Goal: Task Accomplishment & Management: Manage account settings

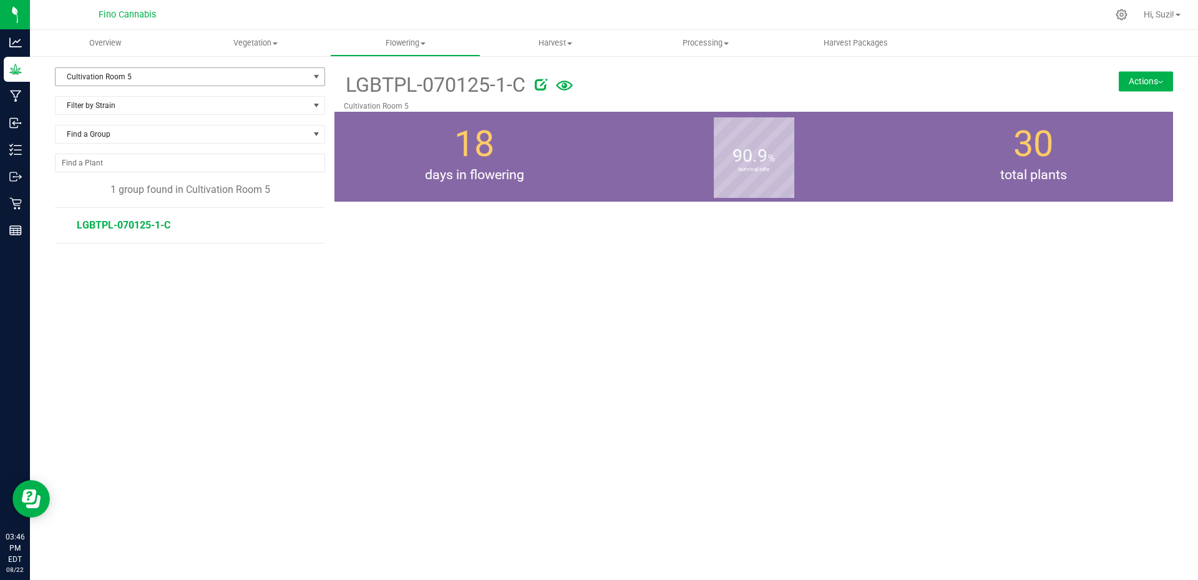
click at [174, 80] on span "Cultivation Room 5" at bounding box center [182, 76] width 253 height 17
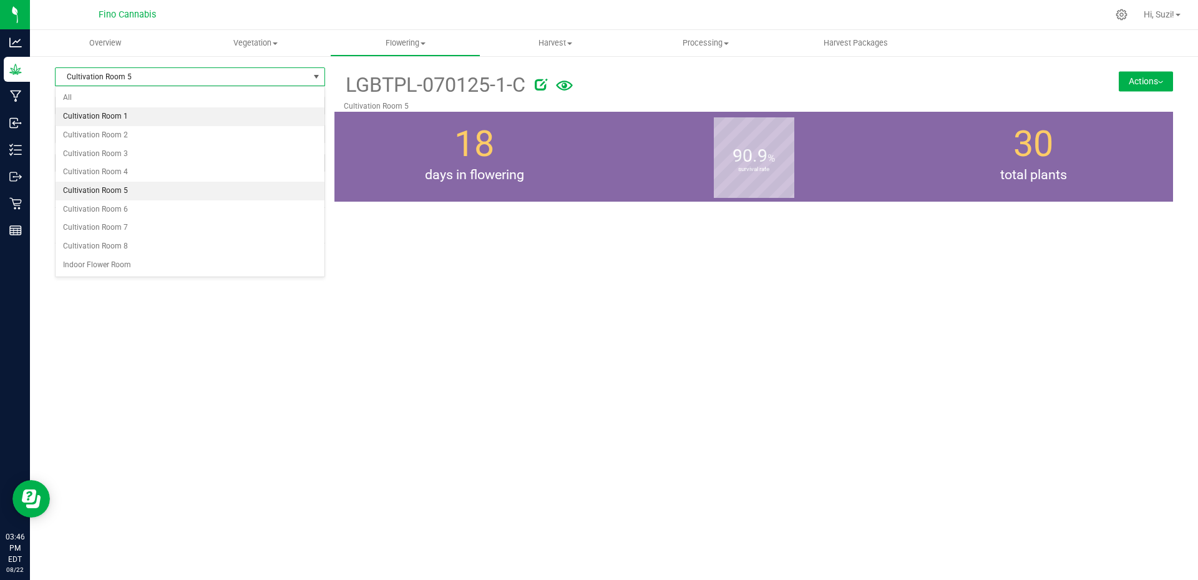
click at [157, 120] on li "Cultivation Room 1" at bounding box center [190, 116] width 269 height 19
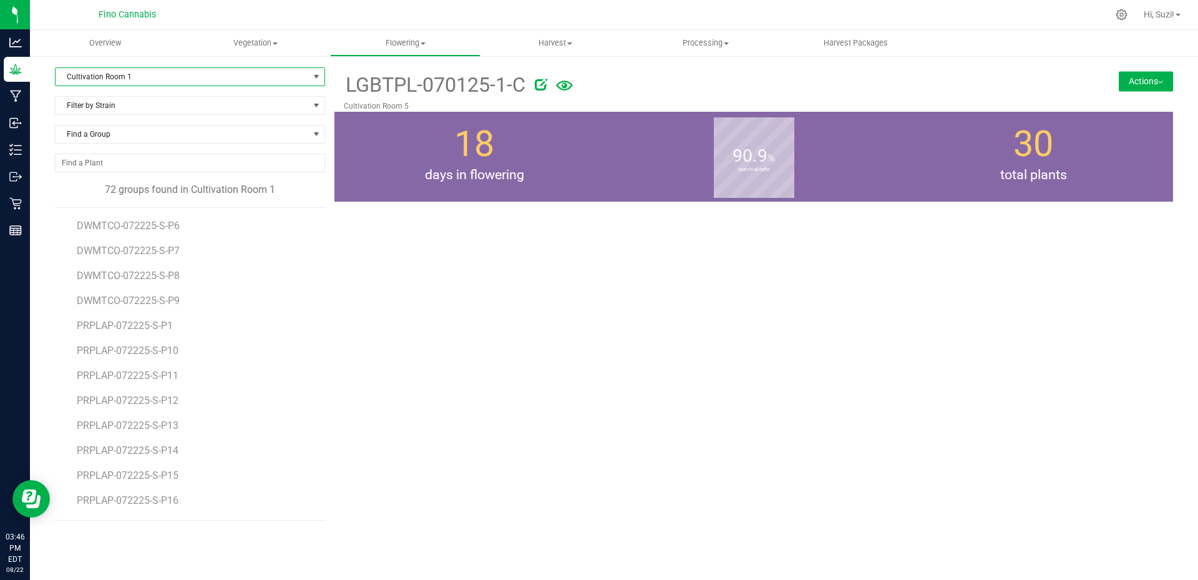
scroll to position [936, 0]
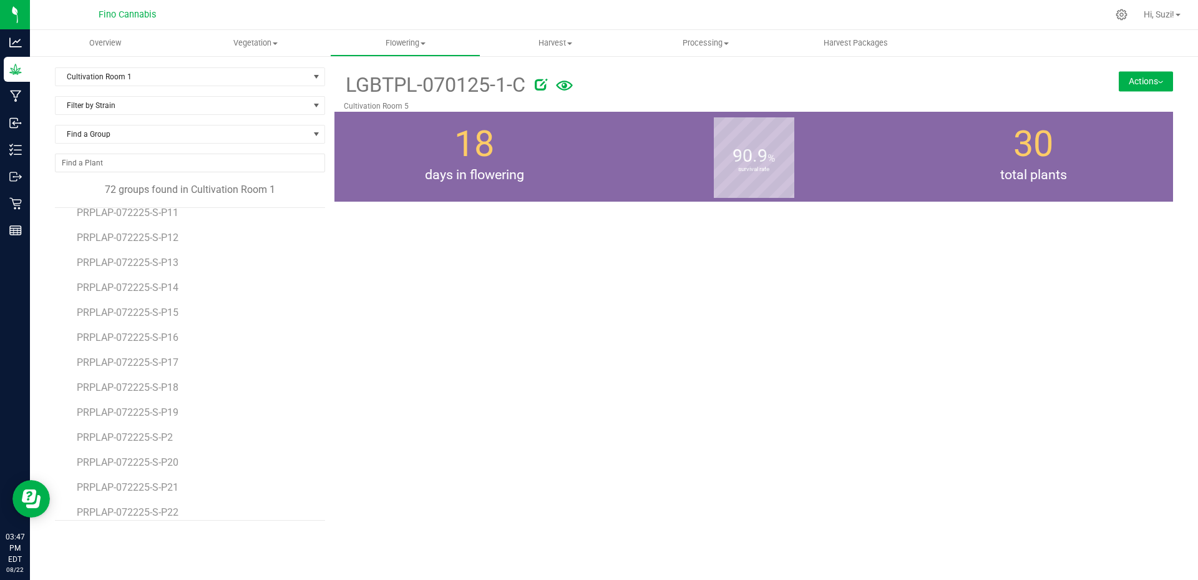
click at [809, 411] on div "LGBTPL-070125-1-C Cultivation Room 5 Actions Move group Split group" at bounding box center [753, 293] width 838 height 453
drag, startPoint x: 714, startPoint y: 225, endPoint x: 396, endPoint y: 134, distance: 330.8
click at [714, 225] on b "survival rate" at bounding box center [754, 170] width 80 height 112
click at [192, 81] on span "Cultivation Room 1" at bounding box center [182, 76] width 253 height 17
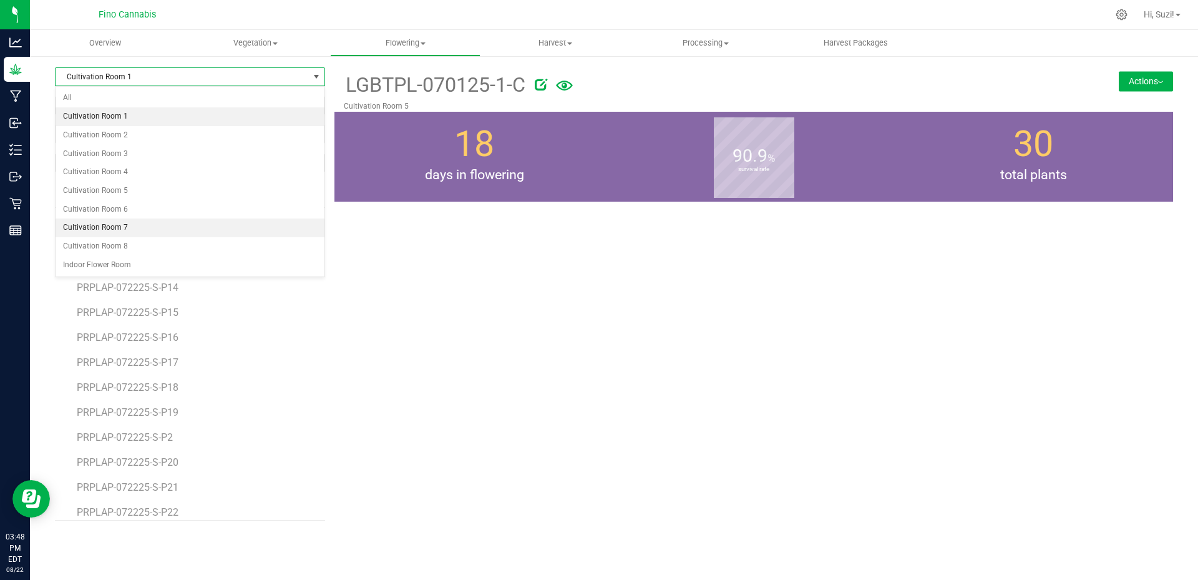
click at [146, 224] on li "Cultivation Room 7" at bounding box center [190, 227] width 269 height 19
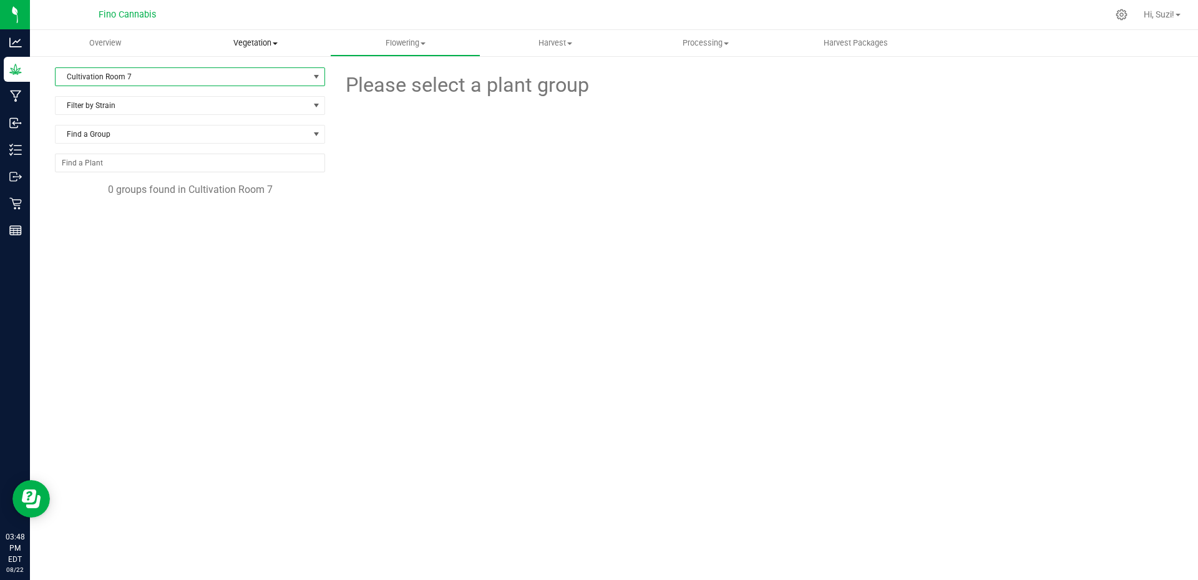
click at [273, 40] on span "Vegetation" at bounding box center [255, 42] width 149 height 11
click at [235, 78] on span "Veg groups" at bounding box center [219, 75] width 79 height 11
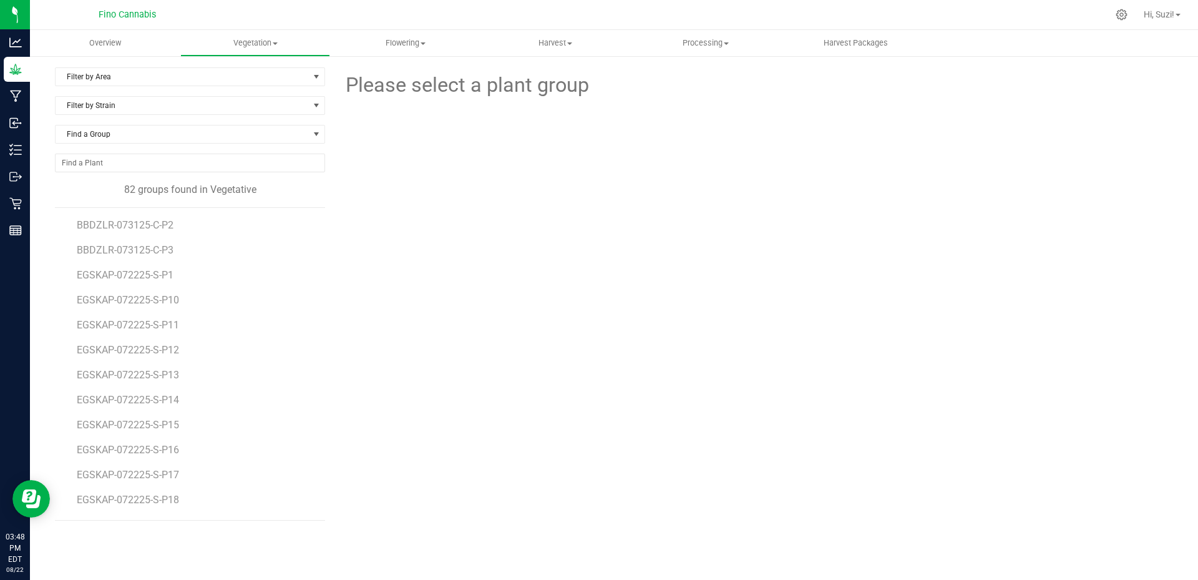
drag, startPoint x: 180, startPoint y: 226, endPoint x: 71, endPoint y: 217, distance: 109.5
click at [71, 217] on div "BBDZLR-073125-C-P2 BBDZLR-073125-C-P3 EGSKAP-072225-S-P1 EGSKAP-072225-S-P10 EG…" at bounding box center [190, 363] width 270 height 313
click at [276, 356] on li "EGSKAP-072225-S-P12" at bounding box center [197, 345] width 240 height 25
drag, startPoint x: 192, startPoint y: 273, endPoint x: 66, endPoint y: 270, distance: 126.7
click at [66, 270] on div "BBDZLR-073125-C-P2 BBDZLR-073125-C-P3 EGSKAP-072225-S-P1 EGSKAP-072225-S-P10 EG…" at bounding box center [190, 363] width 270 height 313
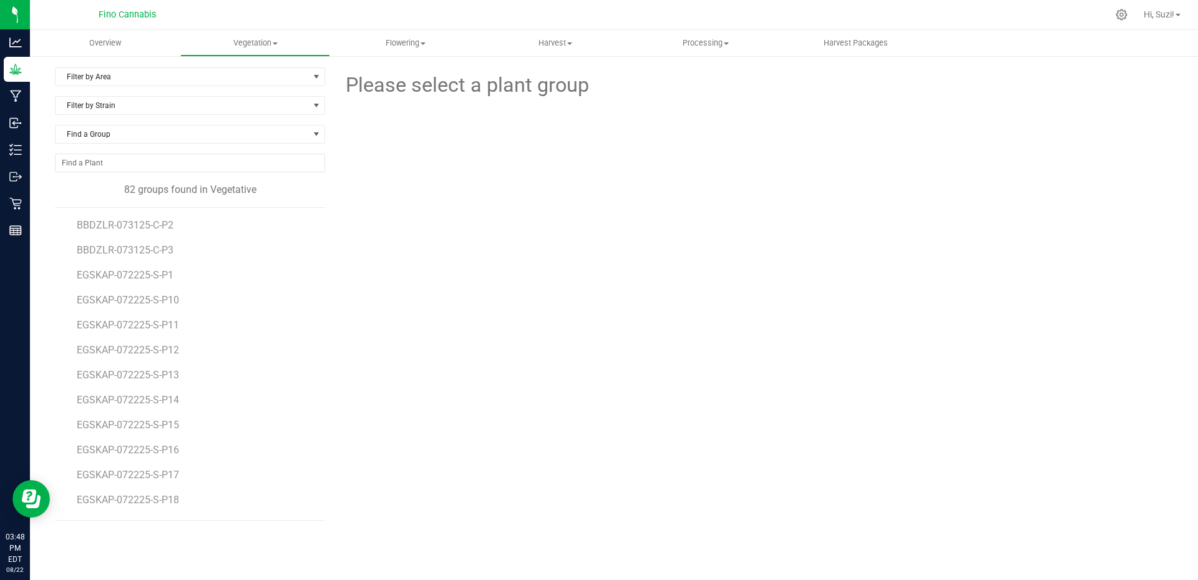
copy span "EGSKAP-072225-S-P1"
click at [429, 49] on uib-tab-heading "Flowering Create harvest Flowering groups Flowering plants Apply to plants Plan…" at bounding box center [405, 43] width 149 height 25
click at [401, 95] on span "Flowering groups" at bounding box center [382, 90] width 104 height 11
click at [188, 69] on span "Filter by Area" at bounding box center [182, 76] width 253 height 17
click at [274, 44] on span at bounding box center [275, 43] width 5 height 2
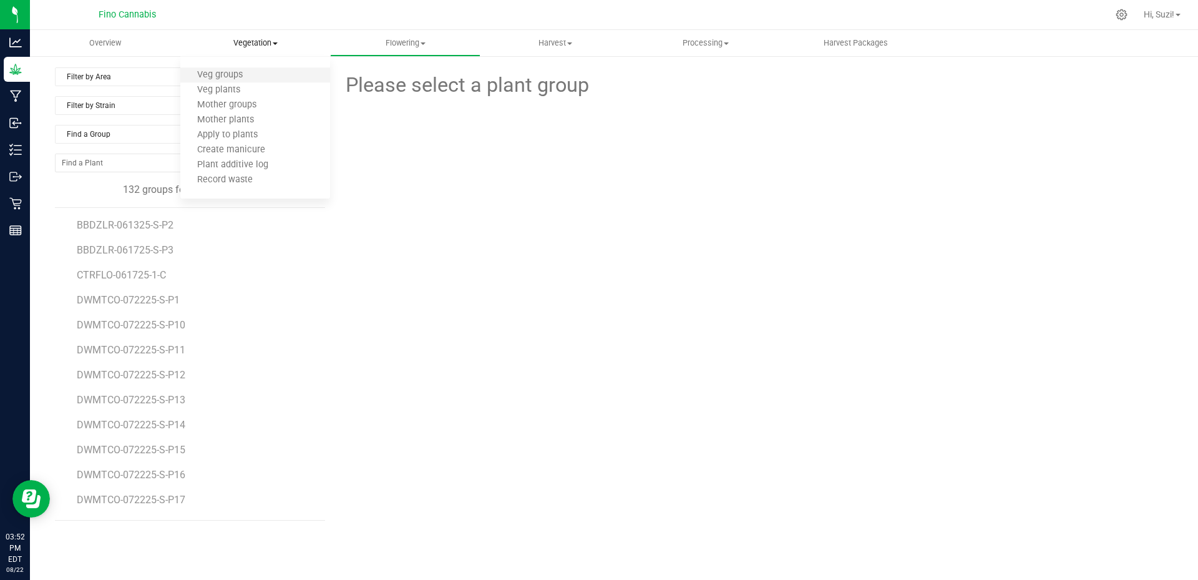
click at [260, 80] on li "Veg groups" at bounding box center [255, 75] width 150 height 15
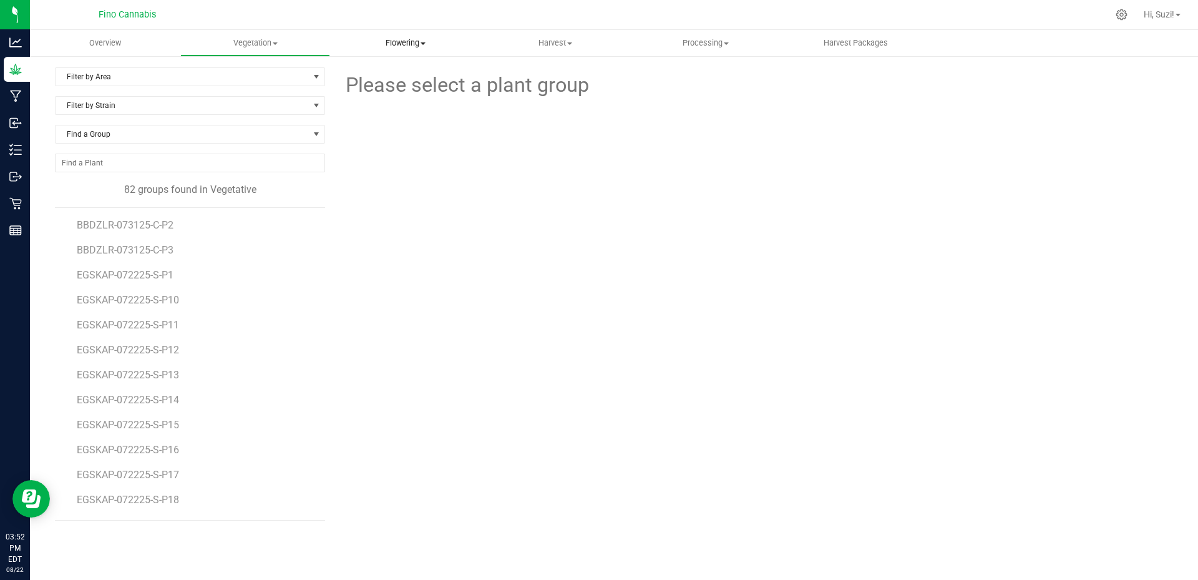
click at [429, 46] on span "Flowering" at bounding box center [405, 42] width 149 height 11
click at [405, 87] on span "Flowering groups" at bounding box center [382, 90] width 104 height 11
click at [198, 80] on span "Filter by Area" at bounding box center [182, 76] width 253 height 17
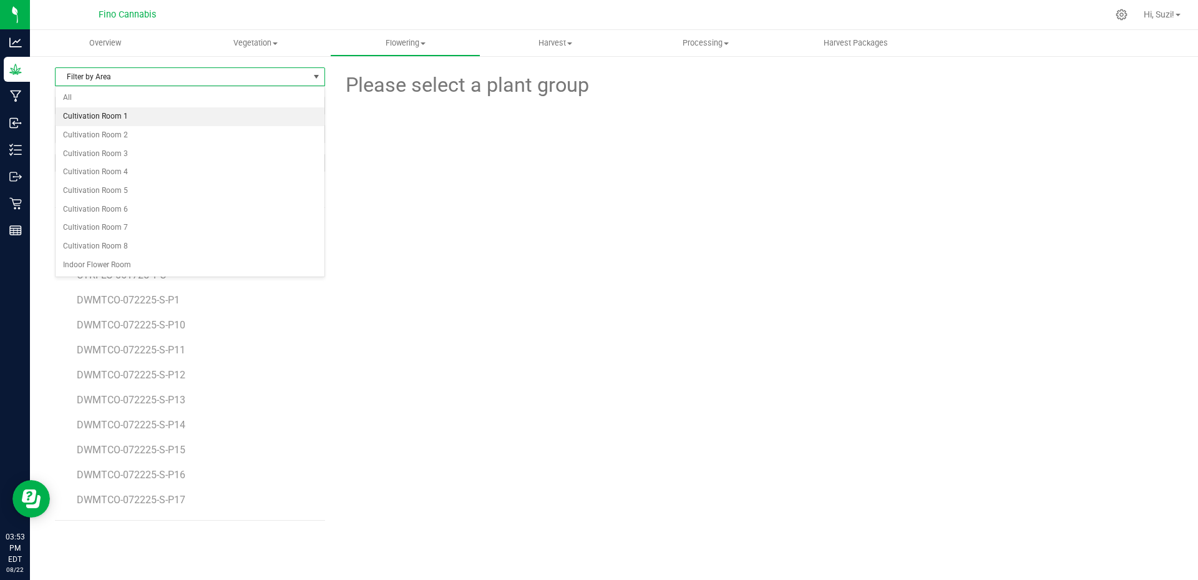
click at [188, 118] on li "Cultivation Room 1" at bounding box center [190, 116] width 269 height 19
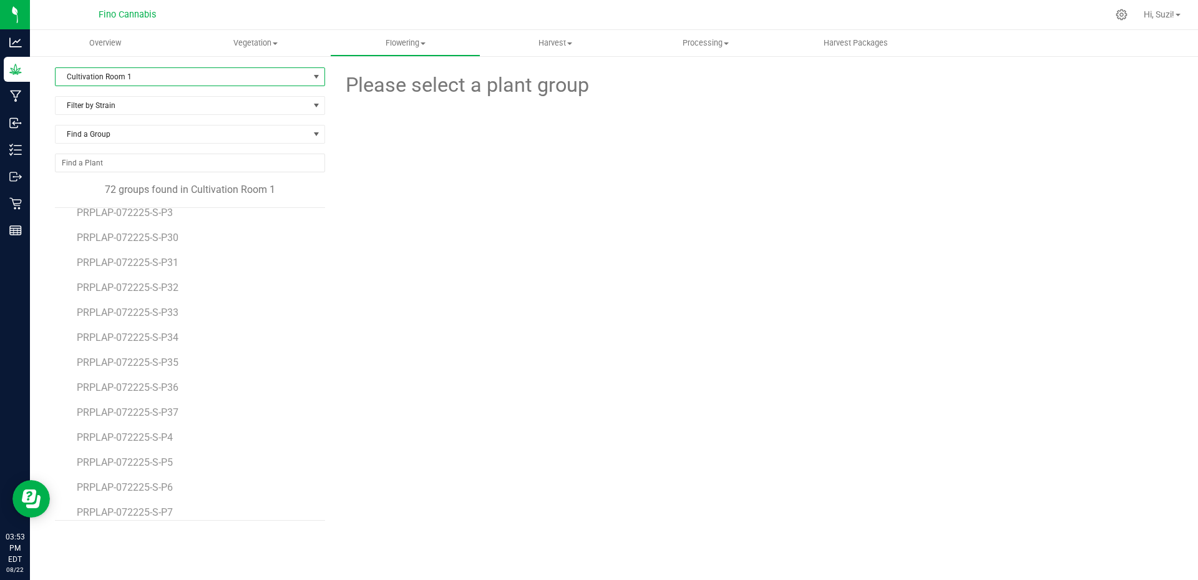
scroll to position [1495, 0]
drag, startPoint x: 177, startPoint y: 504, endPoint x: 75, endPoint y: 500, distance: 101.8
click at [75, 500] on div "DWMTCO-072225-S-P1 DWMTCO-072225-S-P10 DWMTCO-072225-S-P11 DWMTCO-072225-S-P12 …" at bounding box center [190, 363] width 270 height 313
copy span "PRPLAP-072225-S-P9"
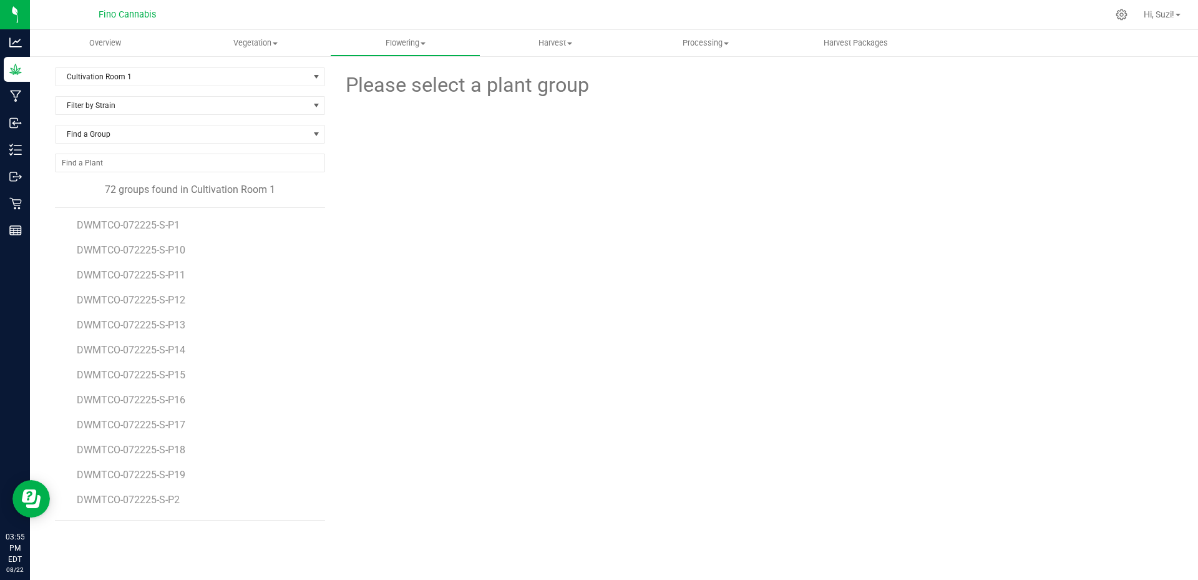
drag, startPoint x: 203, startPoint y: 229, endPoint x: 71, endPoint y: 220, distance: 132.6
click at [71, 220] on div "DWMTCO-072225-S-P1 DWMTCO-072225-S-P10 DWMTCO-072225-S-P11 DWMTCO-072225-S-P12 …" at bounding box center [190, 363] width 270 height 313
copy span "DWMTCO-072225-S-P1"
click at [278, 49] on uib-tab-heading "Vegetation Veg groups Veg plants Mother groups Mother plants Apply to plants Cr…" at bounding box center [255, 43] width 149 height 25
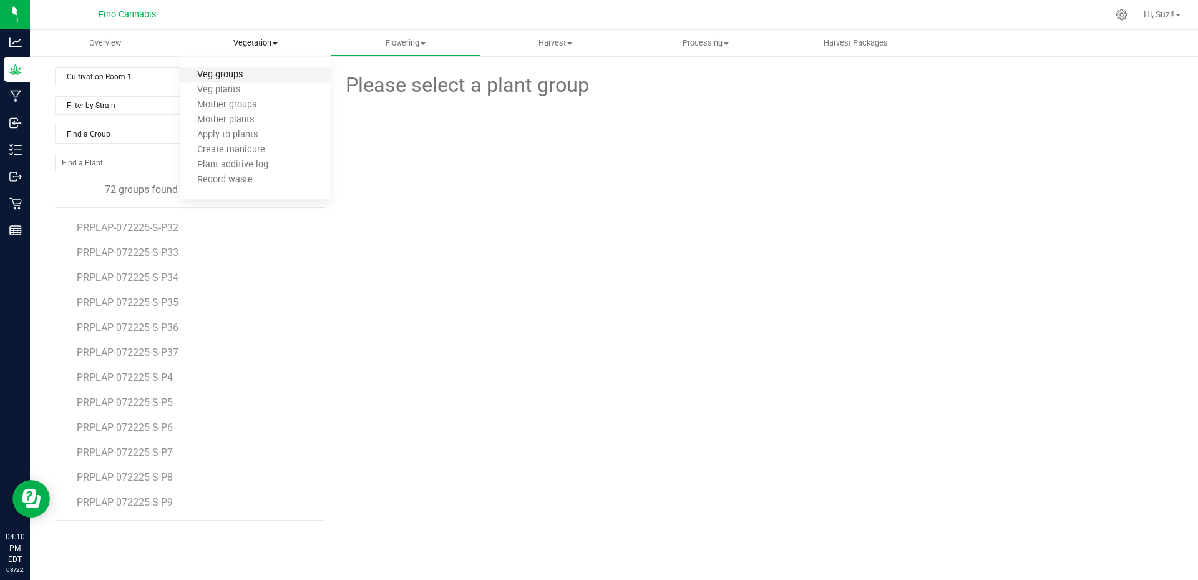
click at [256, 77] on span "Veg groups" at bounding box center [219, 75] width 79 height 11
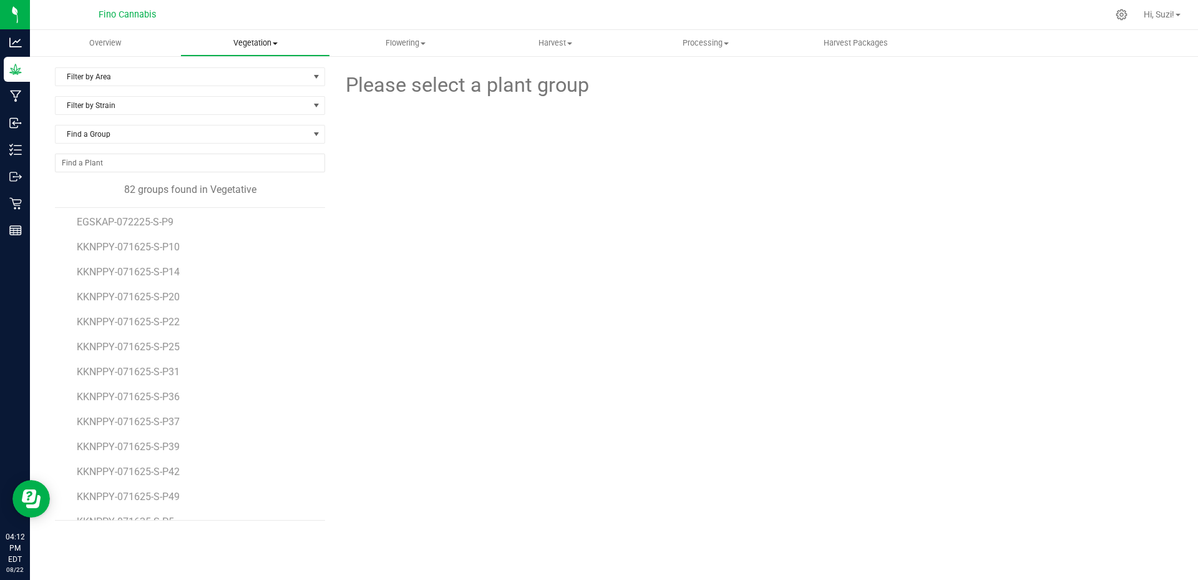
scroll to position [1248, 0]
click at [234, 111] on span "Filter by Strain" at bounding box center [182, 105] width 253 height 17
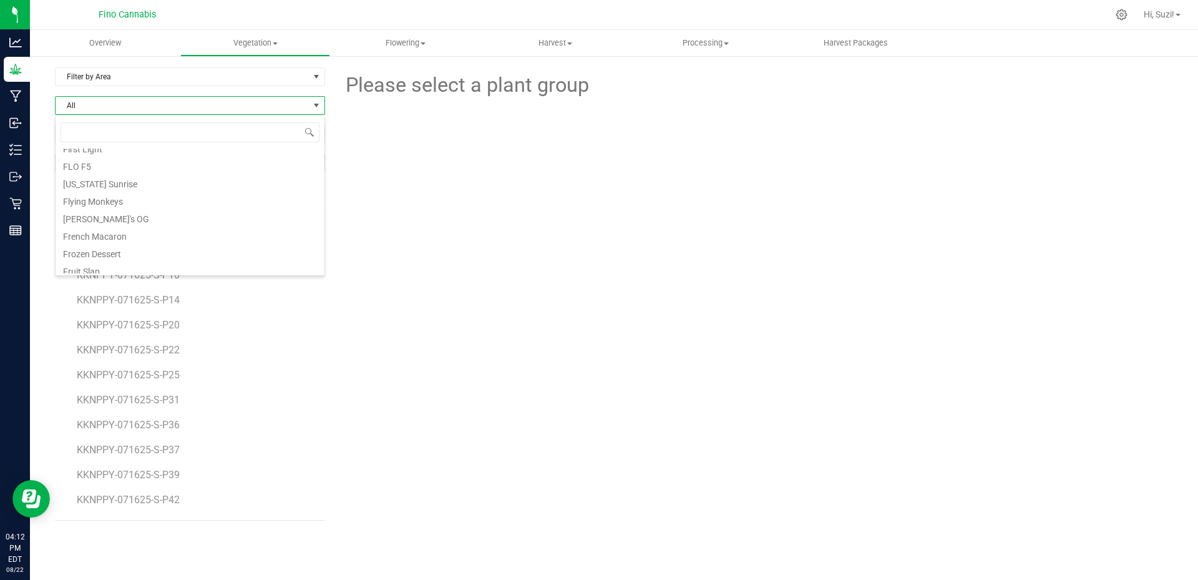
scroll to position [1747, 0]
click at [165, 177] on li "Everglades Skunk Ape" at bounding box center [190, 174] width 269 height 17
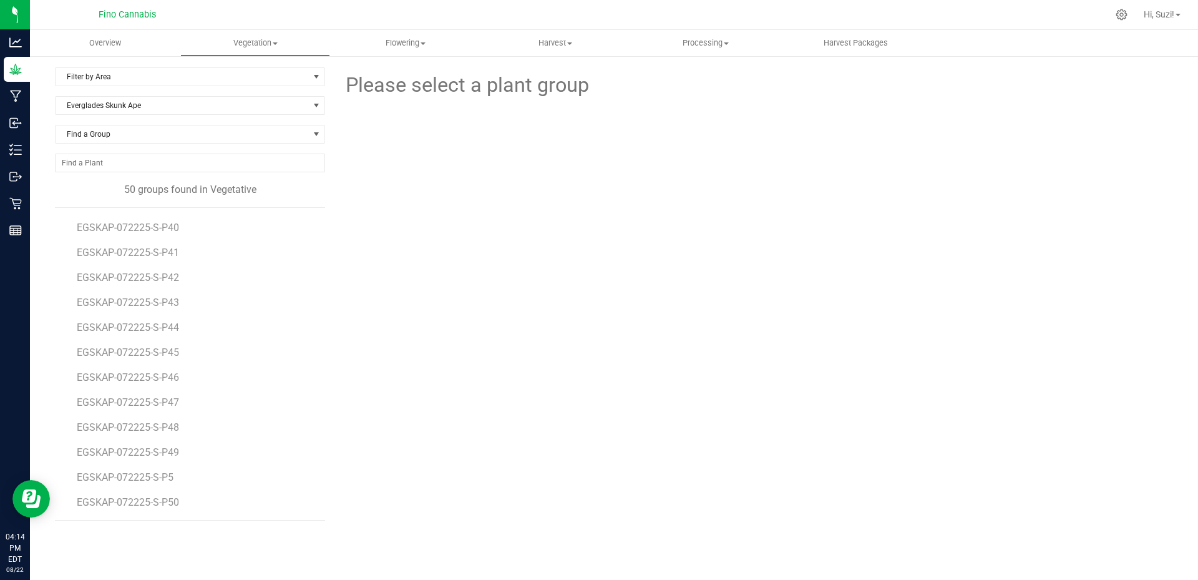
scroll to position [873, 0]
click at [276, 45] on span "Vegetation" at bounding box center [255, 42] width 149 height 11
click at [241, 94] on span "Veg plants" at bounding box center [218, 90] width 77 height 11
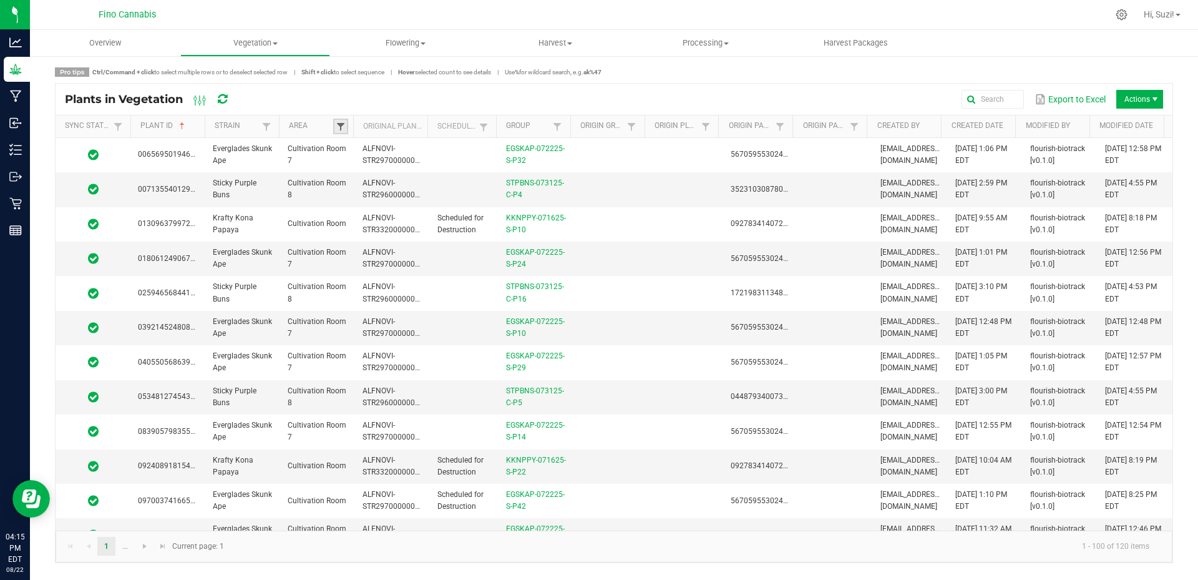
click at [339, 127] on span at bounding box center [341, 127] width 10 height 10
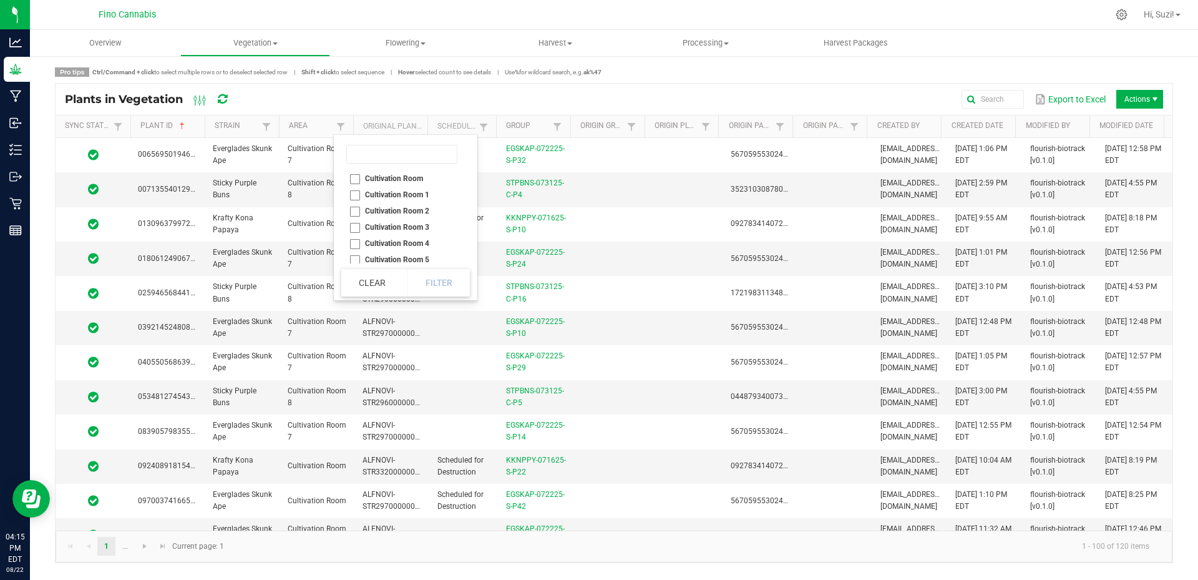
click at [352, 195] on li "Cultivation Room 1" at bounding box center [401, 195] width 121 height 16
checkbox 1 "false"
click at [352, 238] on li "Cultivation Room 7" at bounding box center [401, 239] width 121 height 16
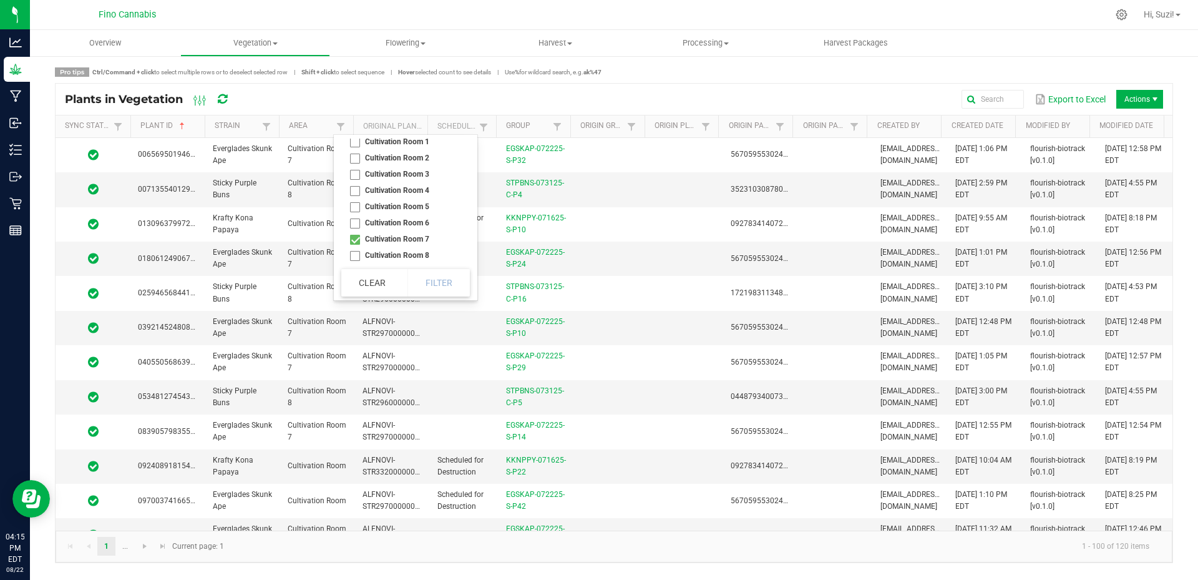
checkbox 7 "true"
click at [429, 281] on button "Filter" at bounding box center [438, 282] width 62 height 27
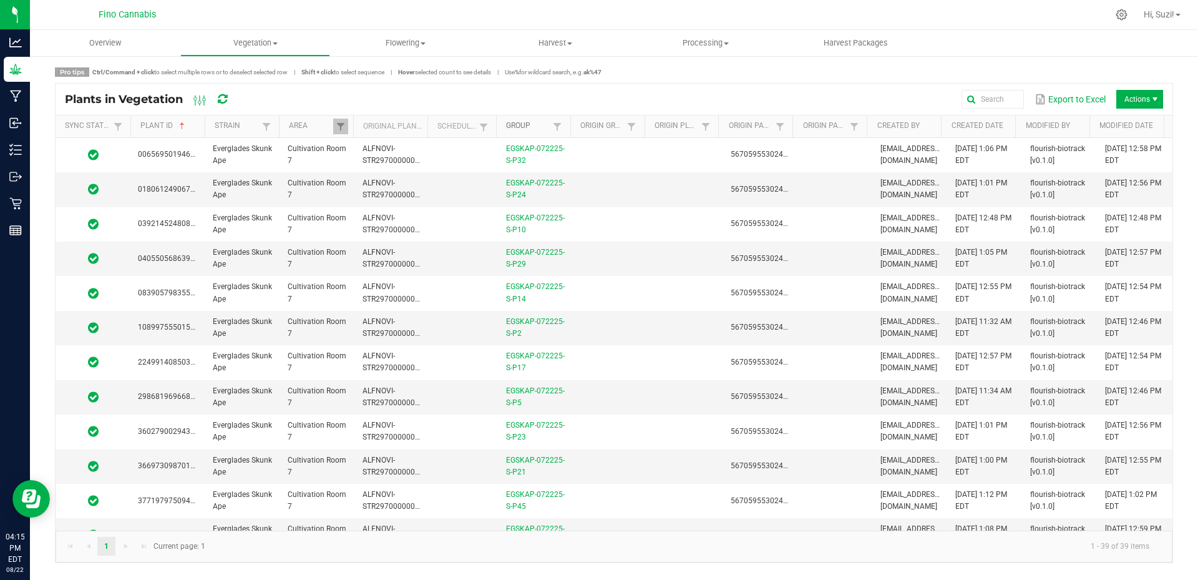
click at [517, 121] on link "Group" at bounding box center [528, 126] width 44 height 10
click at [712, 545] on kendo-pager-info "1 - 39 of 39 items" at bounding box center [686, 546] width 946 height 21
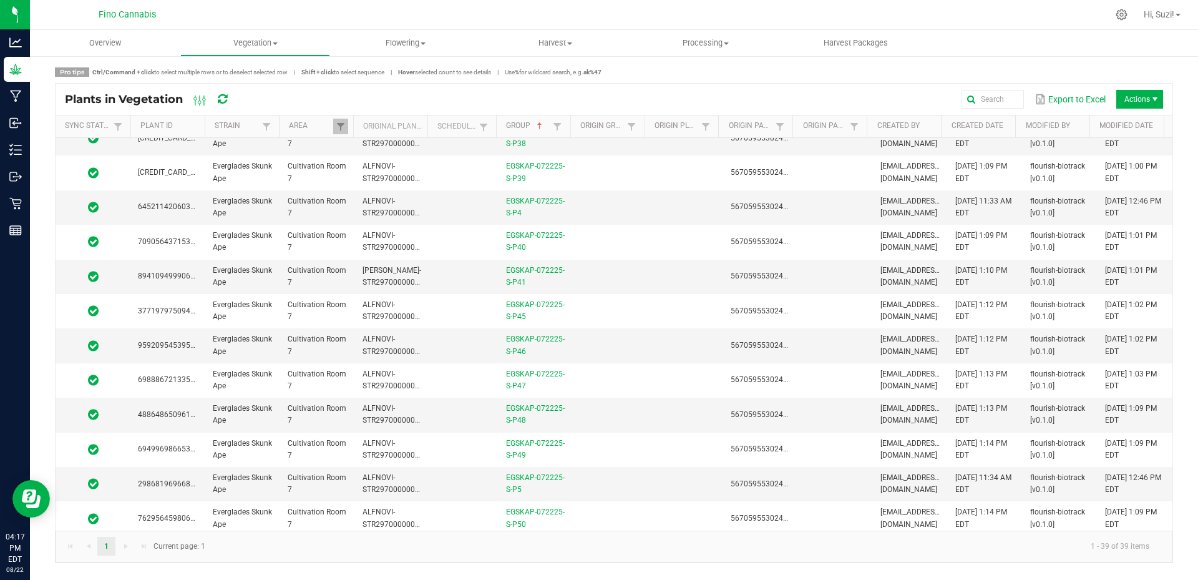
scroll to position [955, 0]
